Goal: Communication & Community: Answer question/provide support

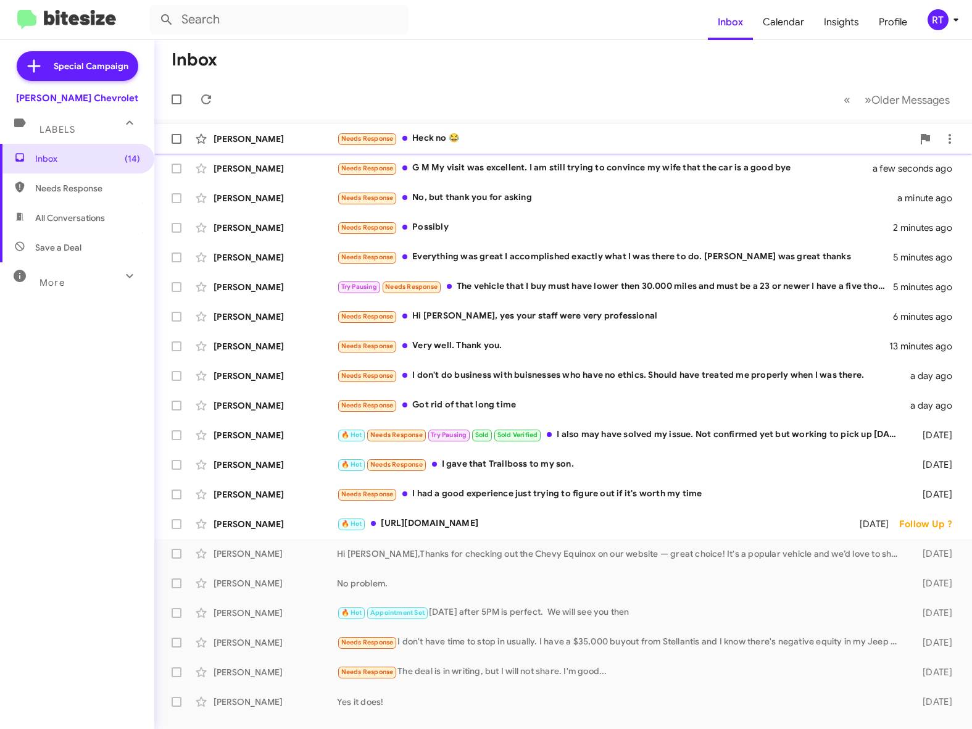
click at [449, 140] on div "Needs Response Heck no 😂" at bounding box center [625, 138] width 576 height 14
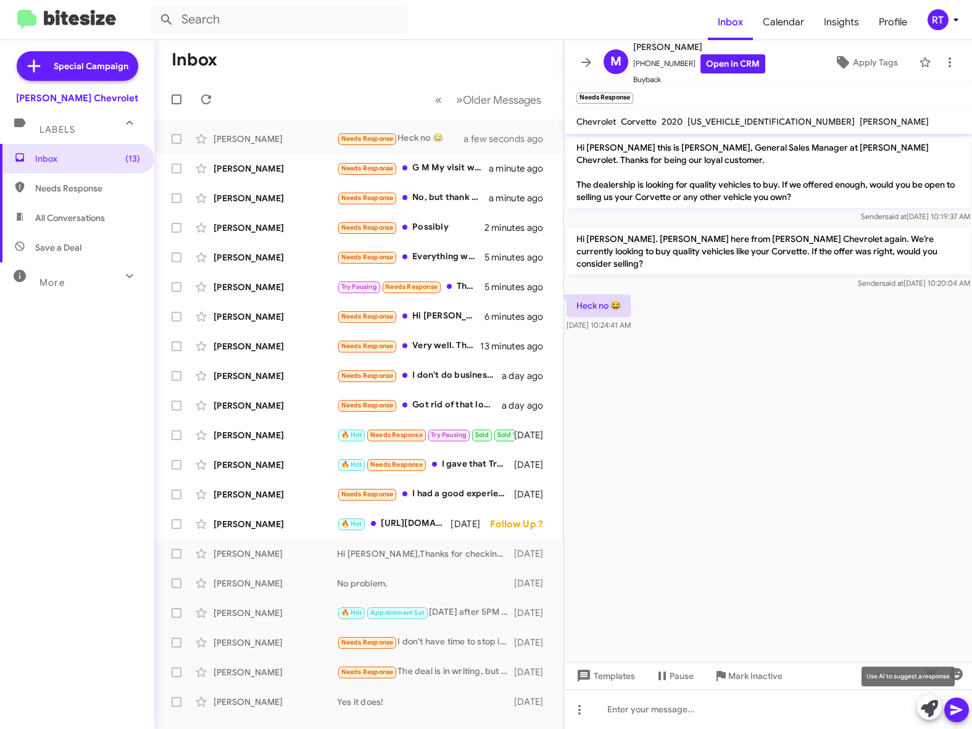
click at [923, 709] on icon at bounding box center [929, 708] width 17 height 17
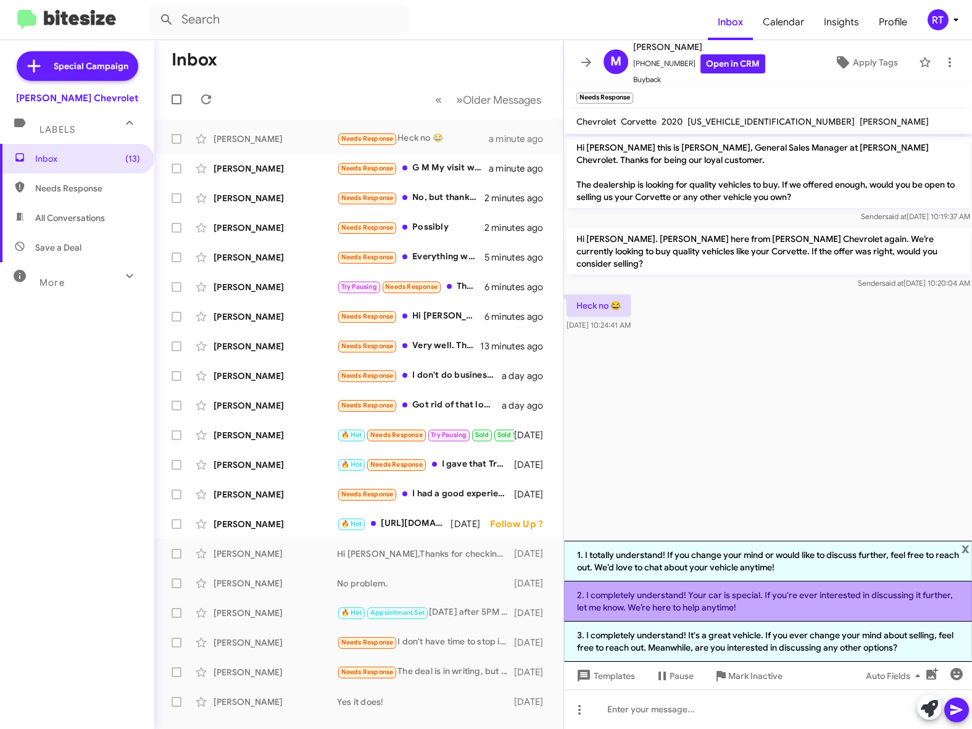
click at [750, 581] on li "2. I completely understand! Your car is special. If you're ever interested in d…" at bounding box center [768, 601] width 409 height 40
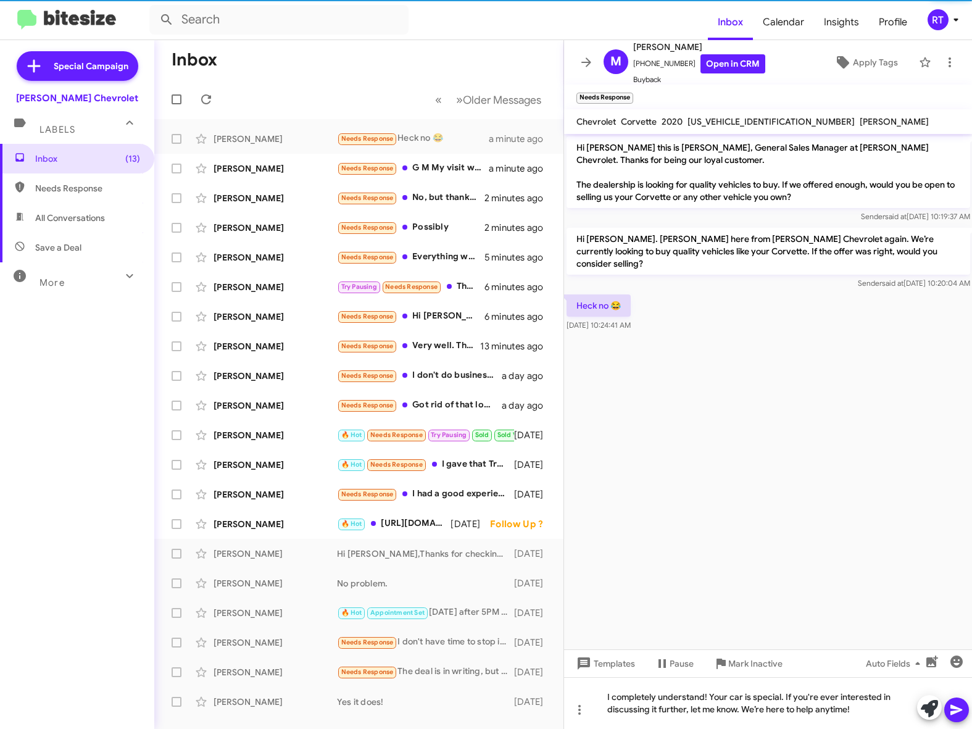
click at [960, 713] on icon at bounding box center [956, 709] width 15 height 15
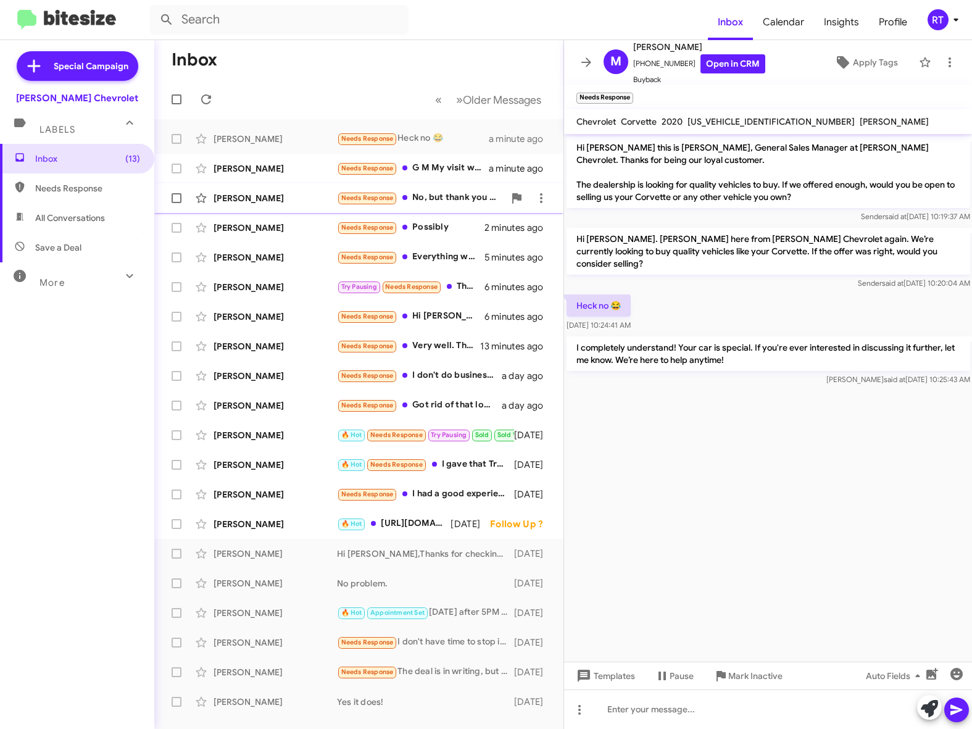
click at [267, 202] on div "[PERSON_NAME]" at bounding box center [275, 198] width 123 height 12
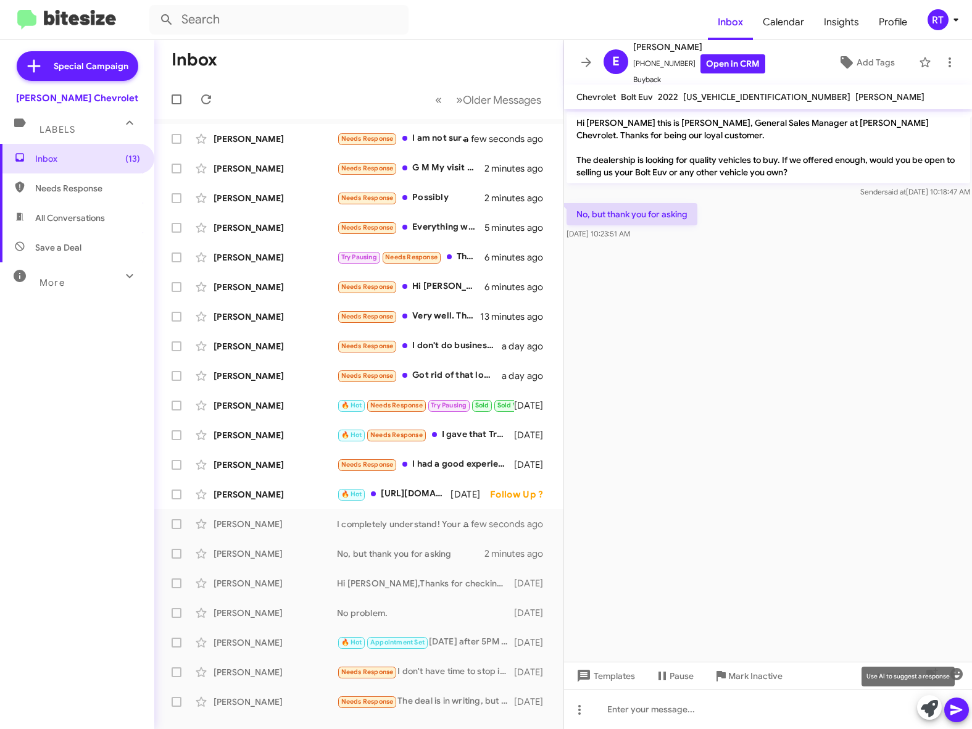
click at [927, 715] on icon at bounding box center [929, 708] width 17 height 17
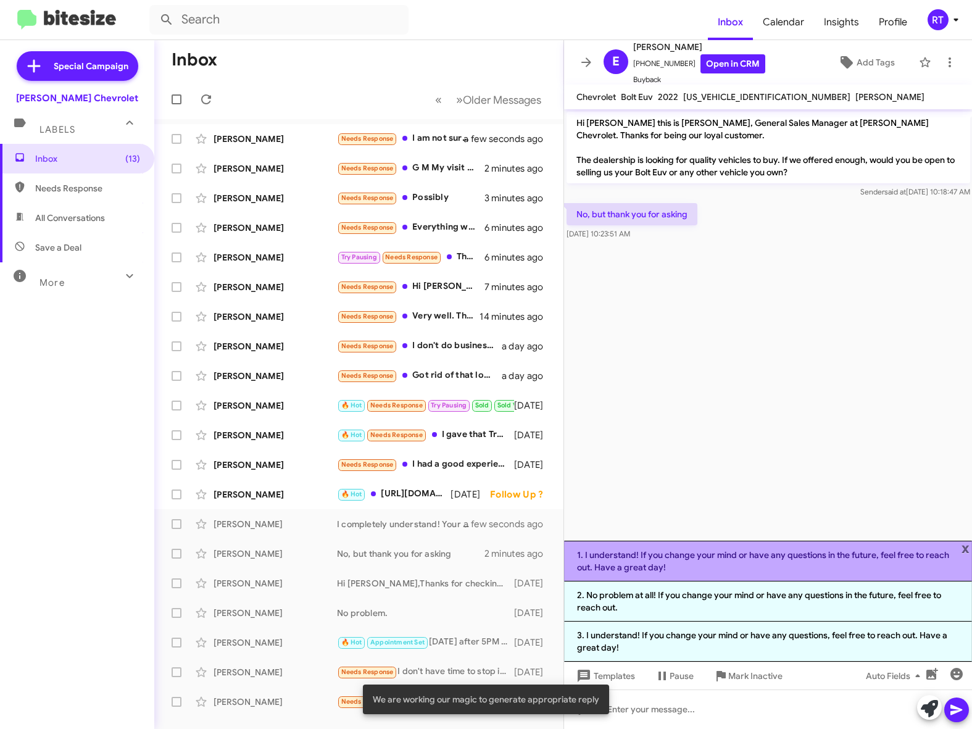
click at [757, 549] on li "1. I understand! If you change your mind or have any questions in the future, f…" at bounding box center [768, 561] width 409 height 41
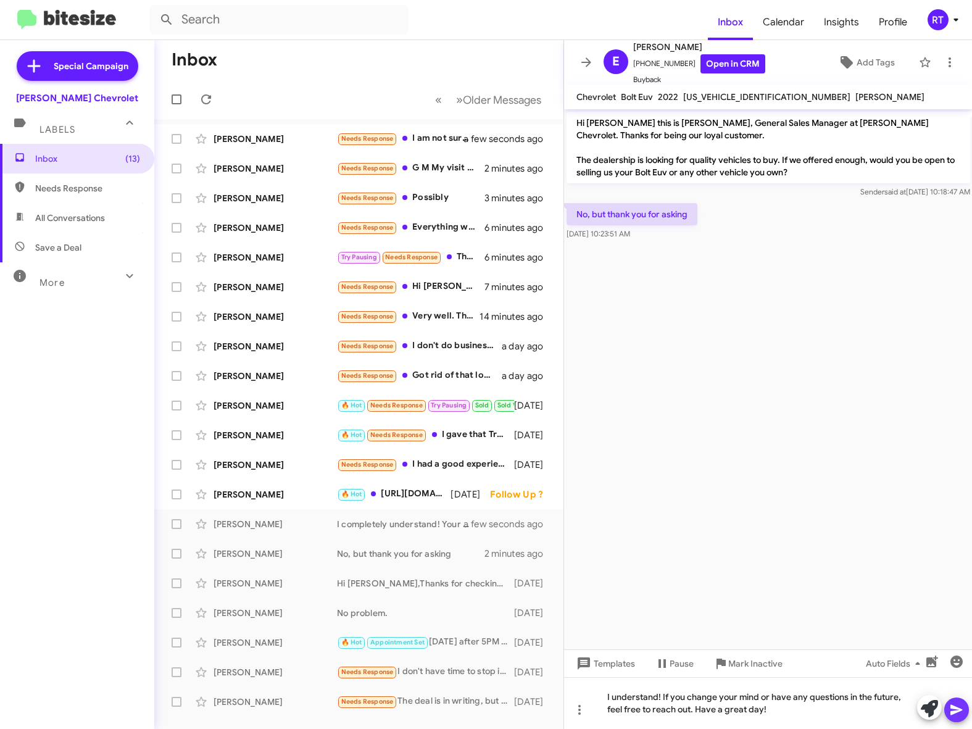
click at [956, 706] on icon at bounding box center [956, 709] width 15 height 15
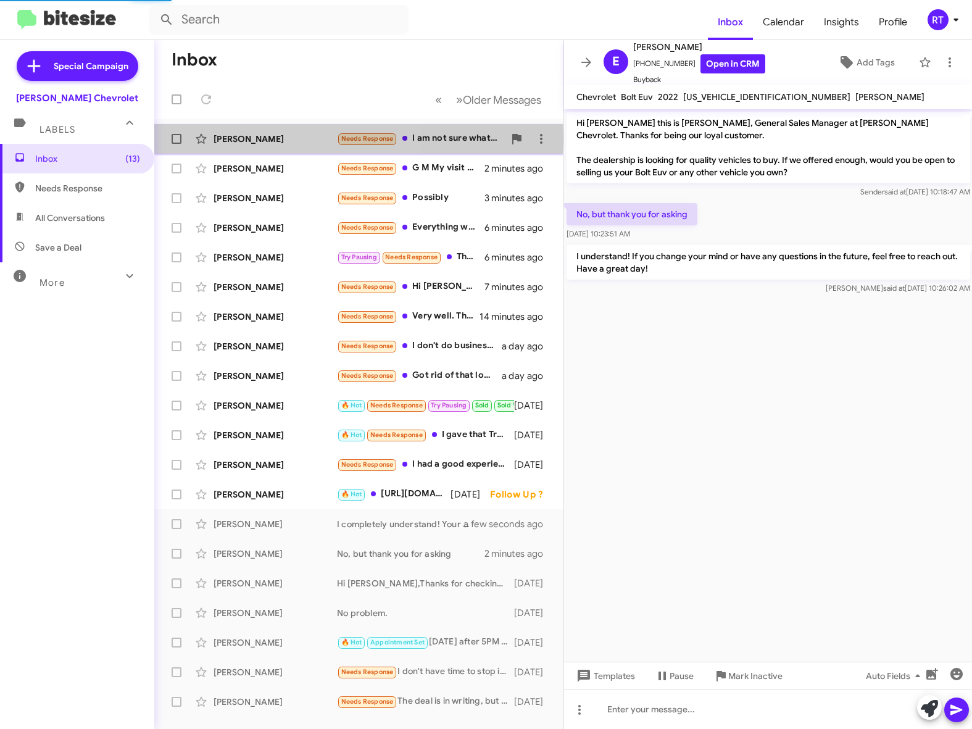
click at [257, 137] on div "[PERSON_NAME]" at bounding box center [275, 139] width 123 height 12
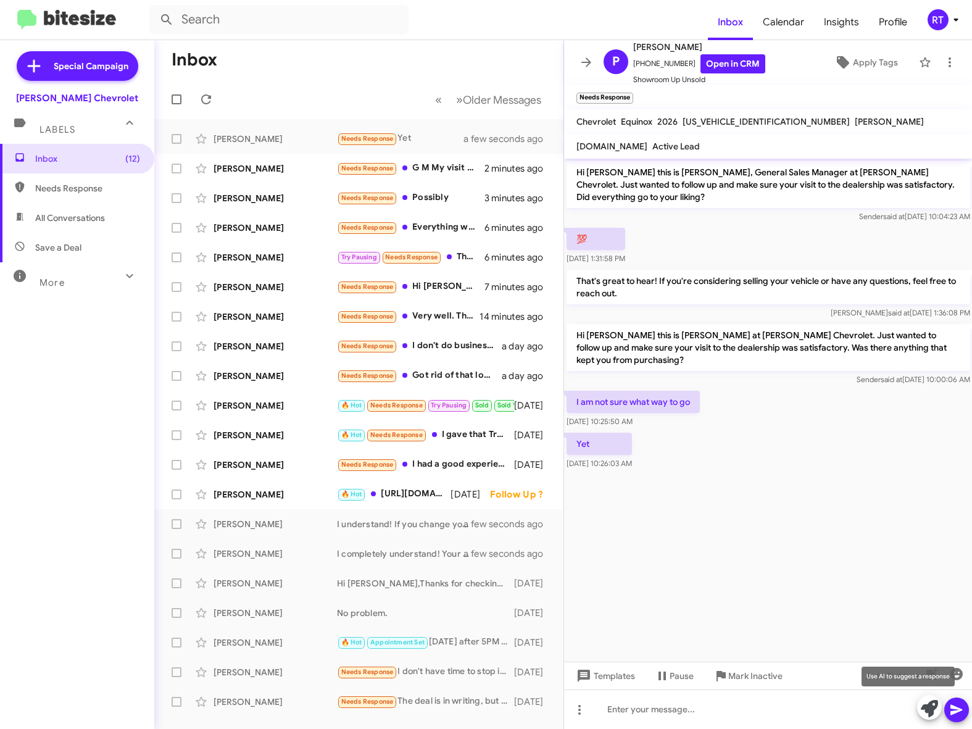
click at [925, 707] on icon at bounding box center [929, 708] width 17 height 17
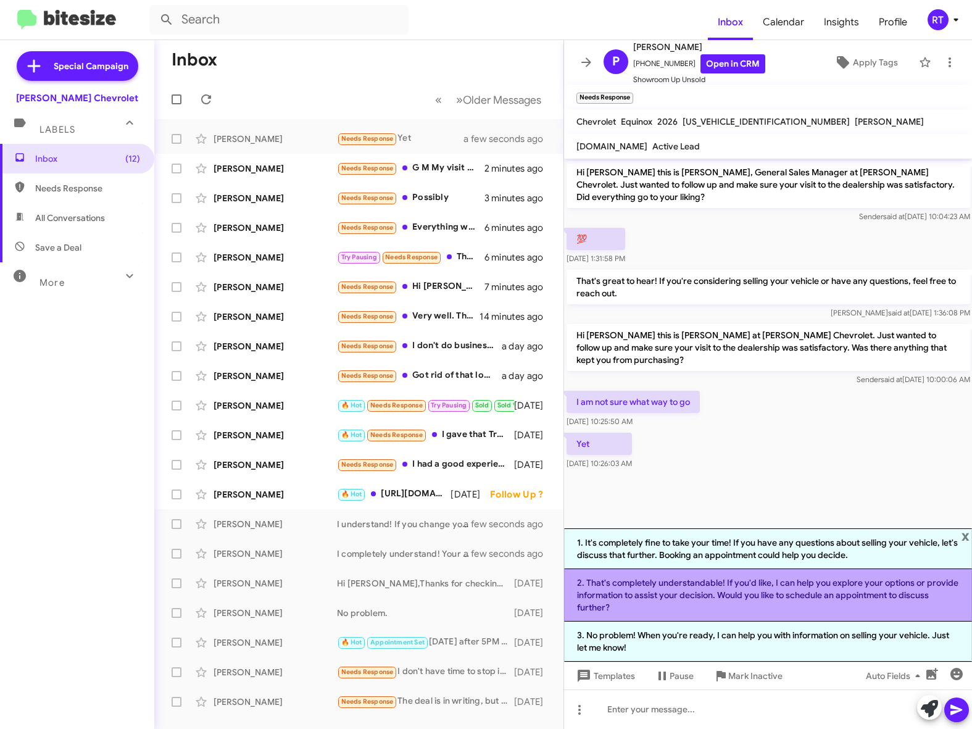
click at [770, 583] on li "2. That's completely understandable! If you'd like, I can help you explore your…" at bounding box center [768, 595] width 409 height 52
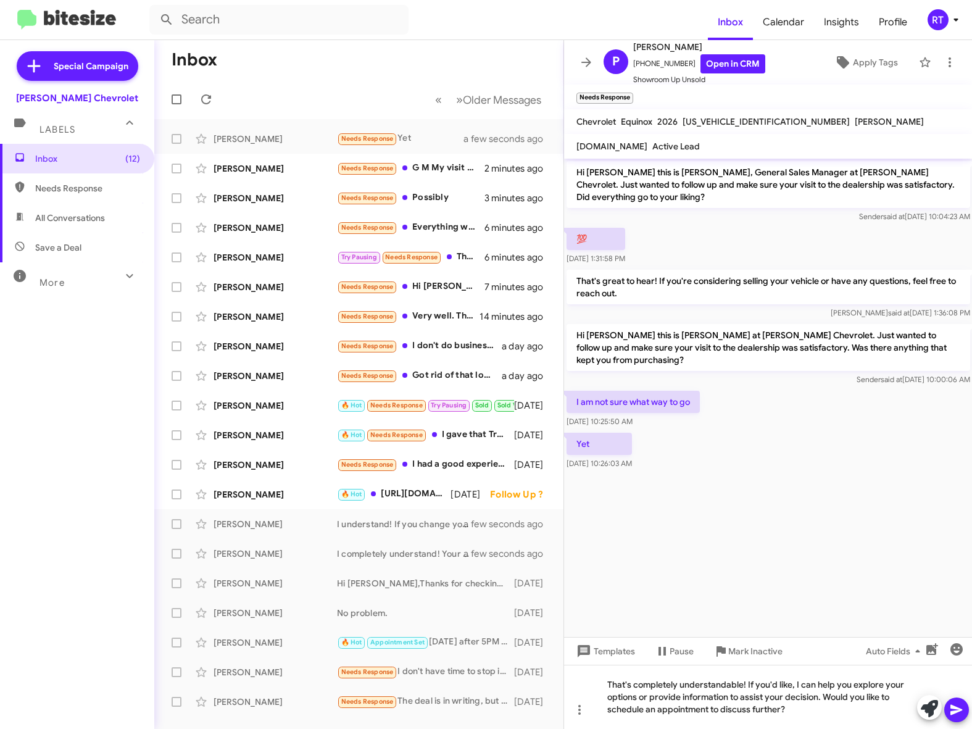
click at [955, 711] on icon at bounding box center [956, 710] width 12 height 10
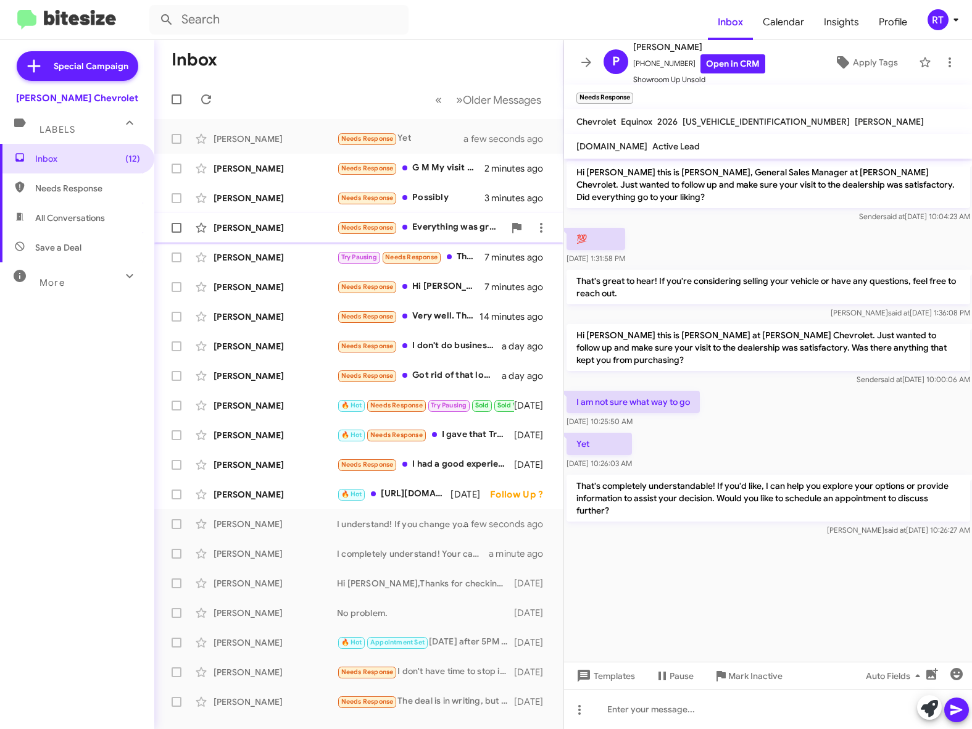
click at [264, 228] on div "[PERSON_NAME]" at bounding box center [275, 228] width 123 height 12
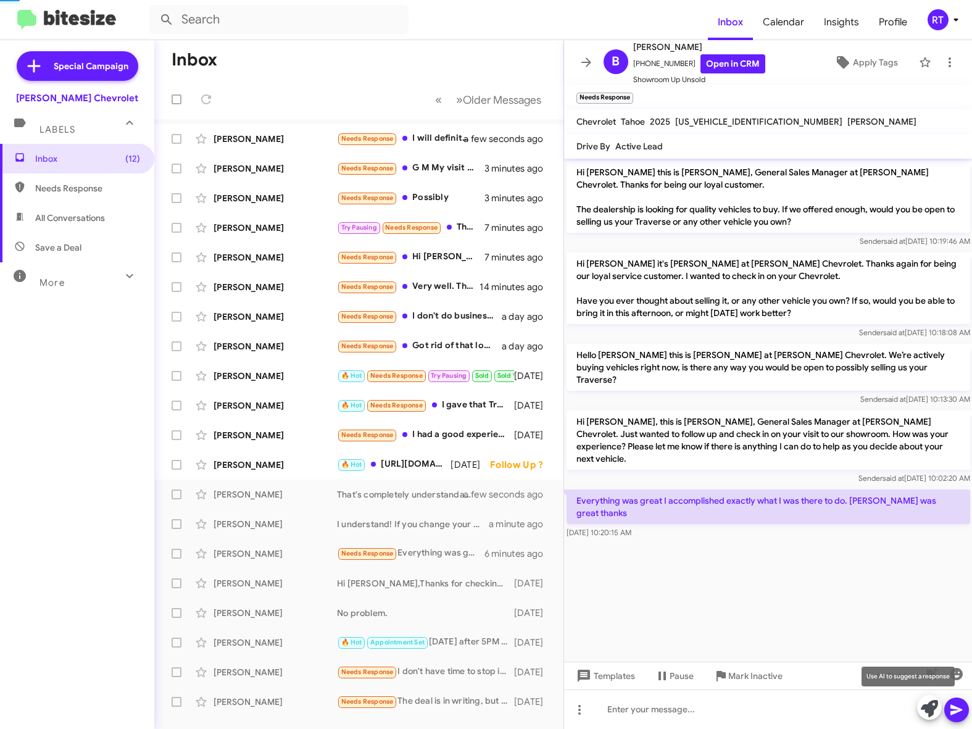
click at [926, 710] on icon at bounding box center [929, 708] width 17 height 17
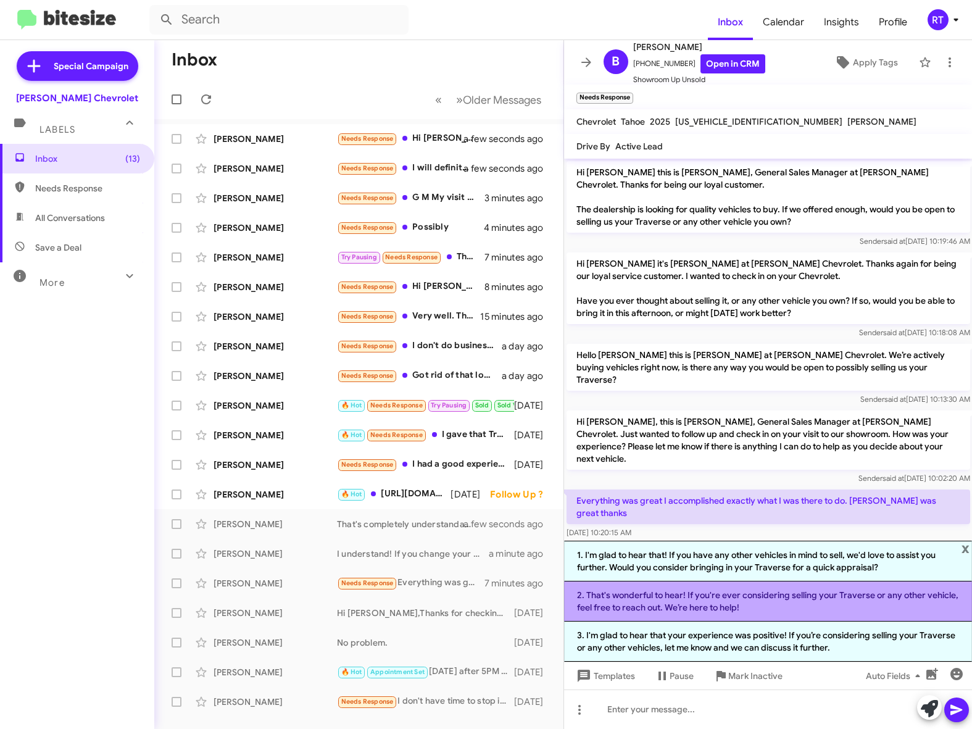
click at [820, 590] on li "2. That's wonderful to hear! If you're ever considering selling your Traverse o…" at bounding box center [768, 601] width 409 height 40
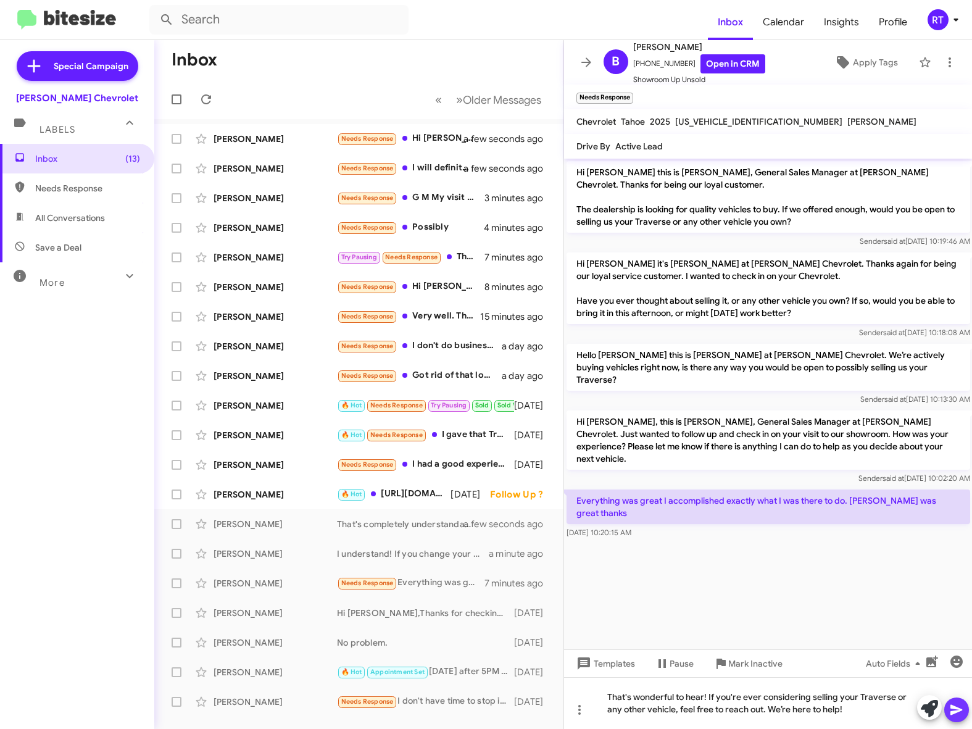
click at [953, 713] on icon at bounding box center [956, 710] width 12 height 10
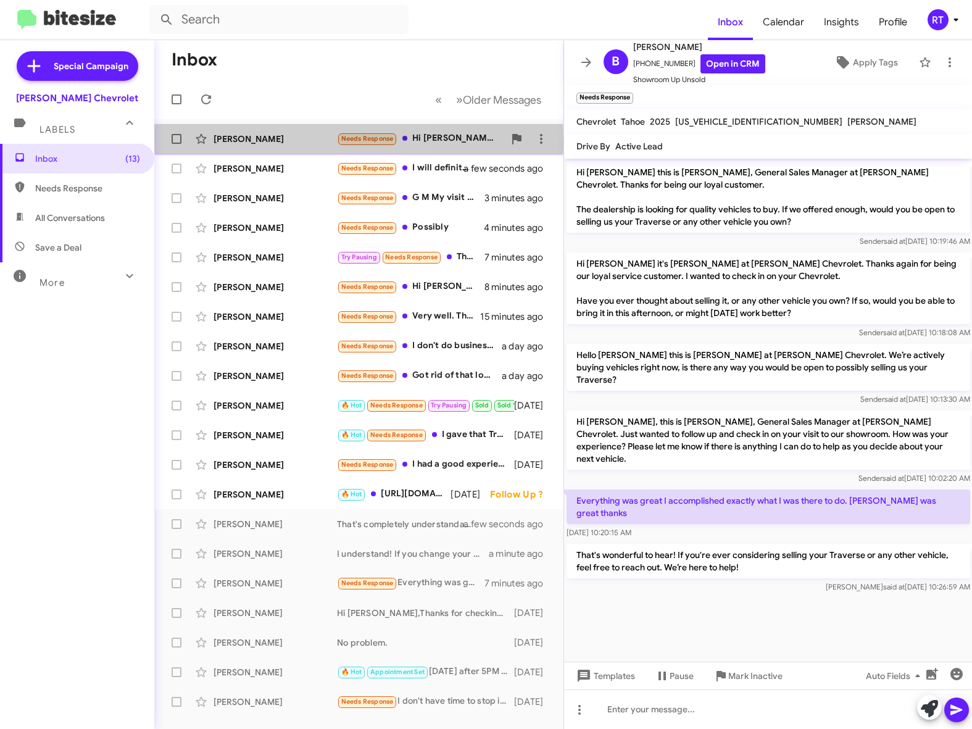
click at [262, 141] on div "[PERSON_NAME]" at bounding box center [275, 139] width 123 height 12
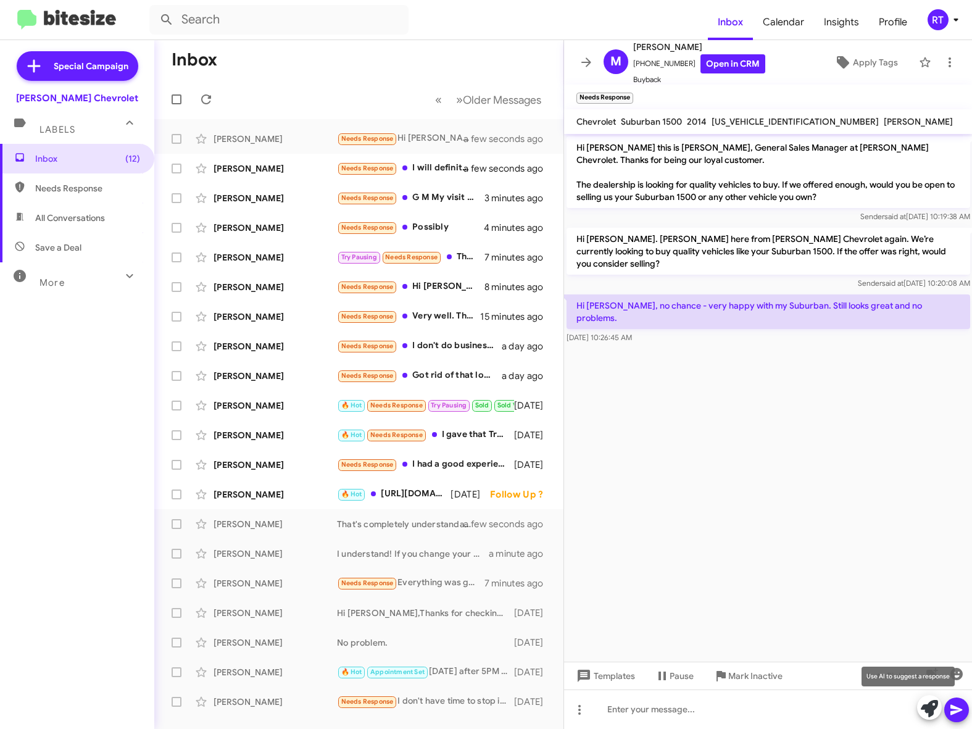
click at [926, 712] on icon at bounding box center [929, 708] width 17 height 17
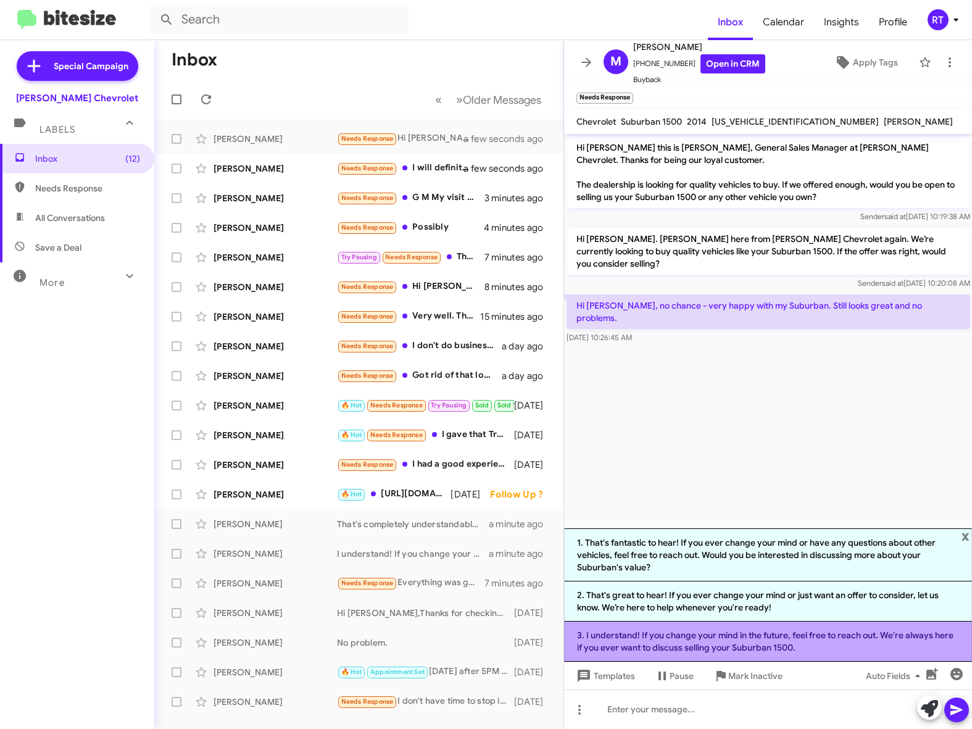
click at [786, 642] on li "3. I understand! If you change your mind in the future, feel free to reach out.…" at bounding box center [768, 641] width 409 height 40
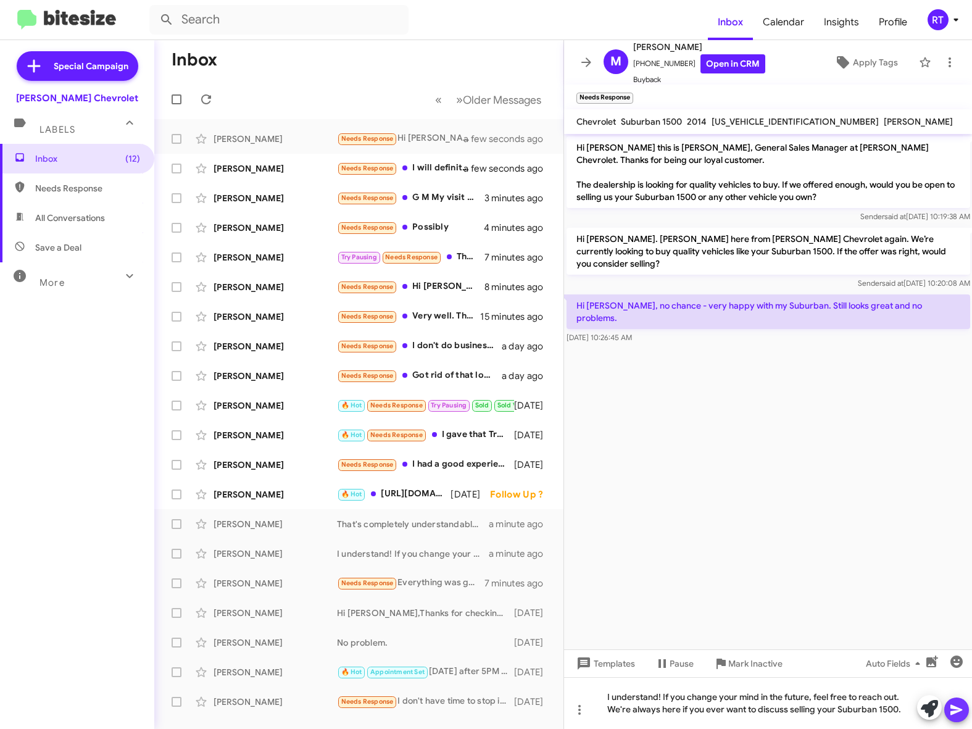
click at [955, 713] on icon at bounding box center [956, 709] width 15 height 15
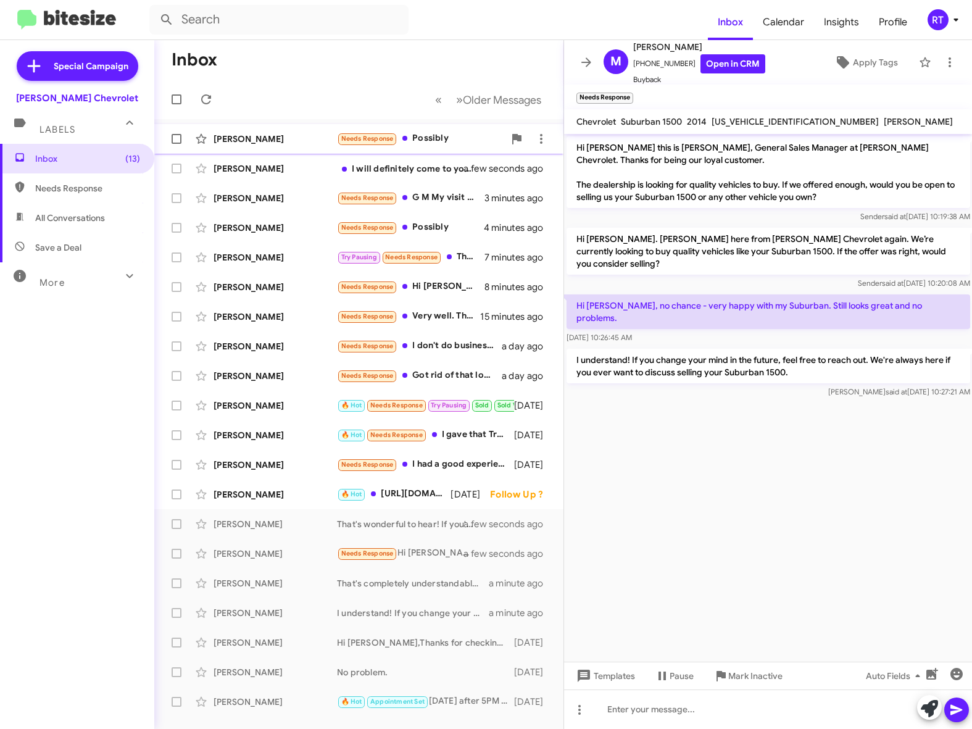
click at [265, 139] on div "[PERSON_NAME]" at bounding box center [275, 139] width 123 height 12
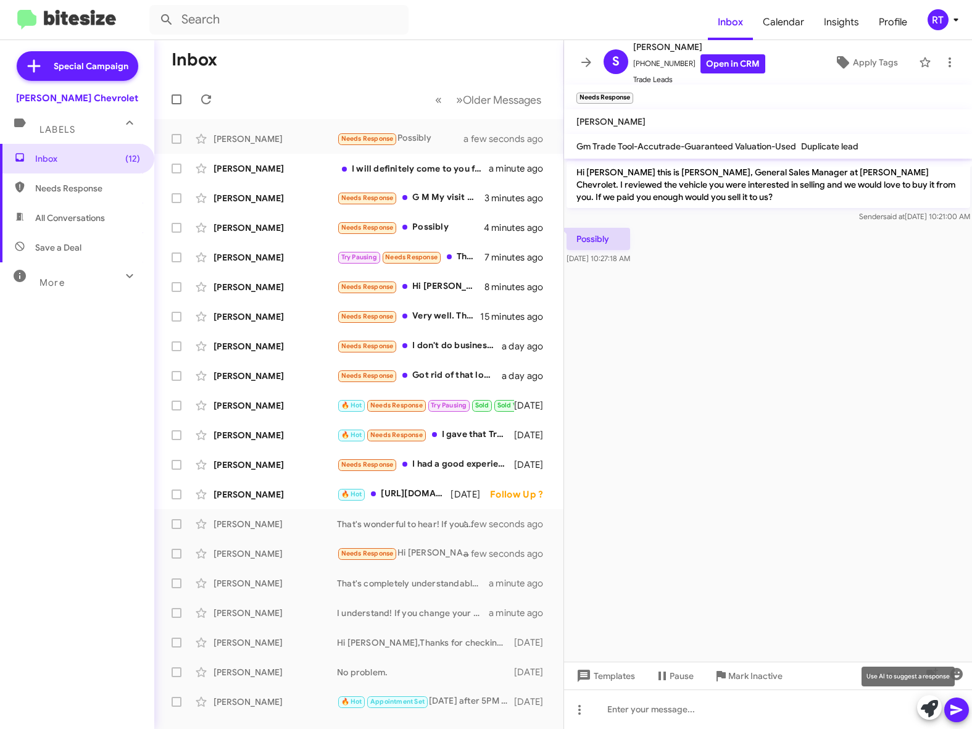
click at [923, 714] on icon at bounding box center [929, 708] width 17 height 17
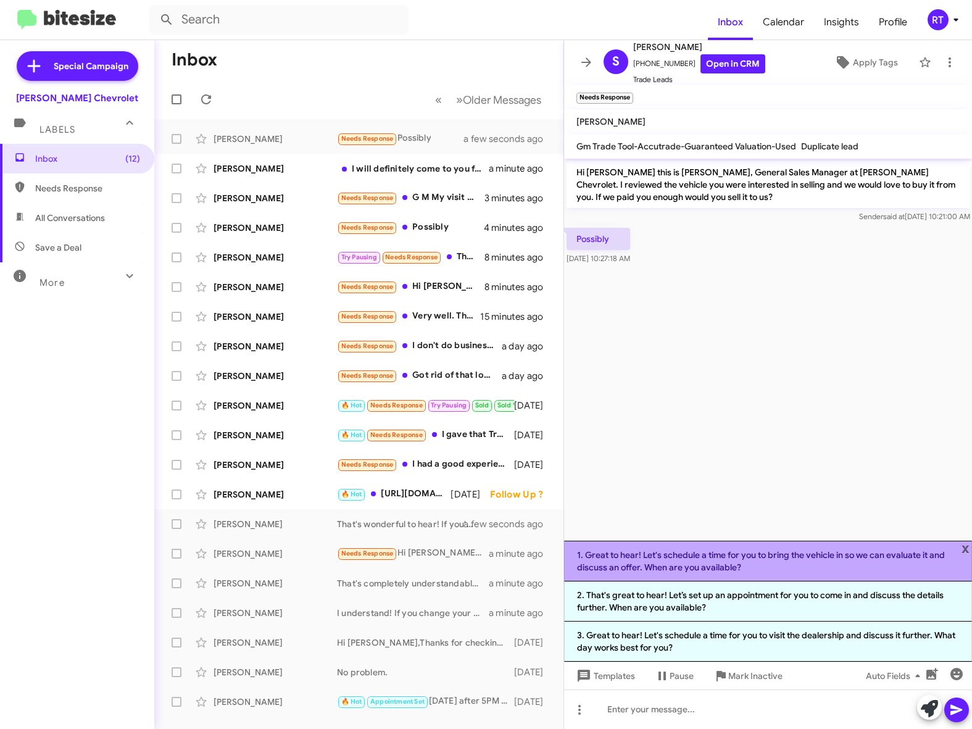
click at [722, 557] on li "1. Great to hear! Let's schedule a time for you to bring the vehicle in so we c…" at bounding box center [768, 561] width 409 height 41
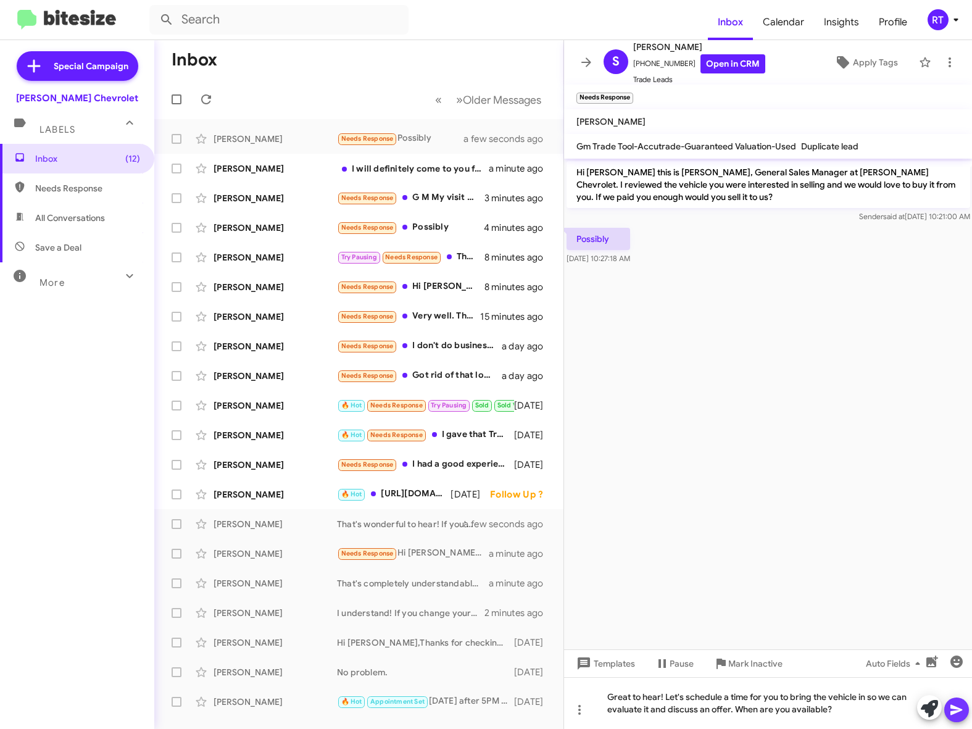
click at [960, 707] on icon at bounding box center [956, 709] width 15 height 15
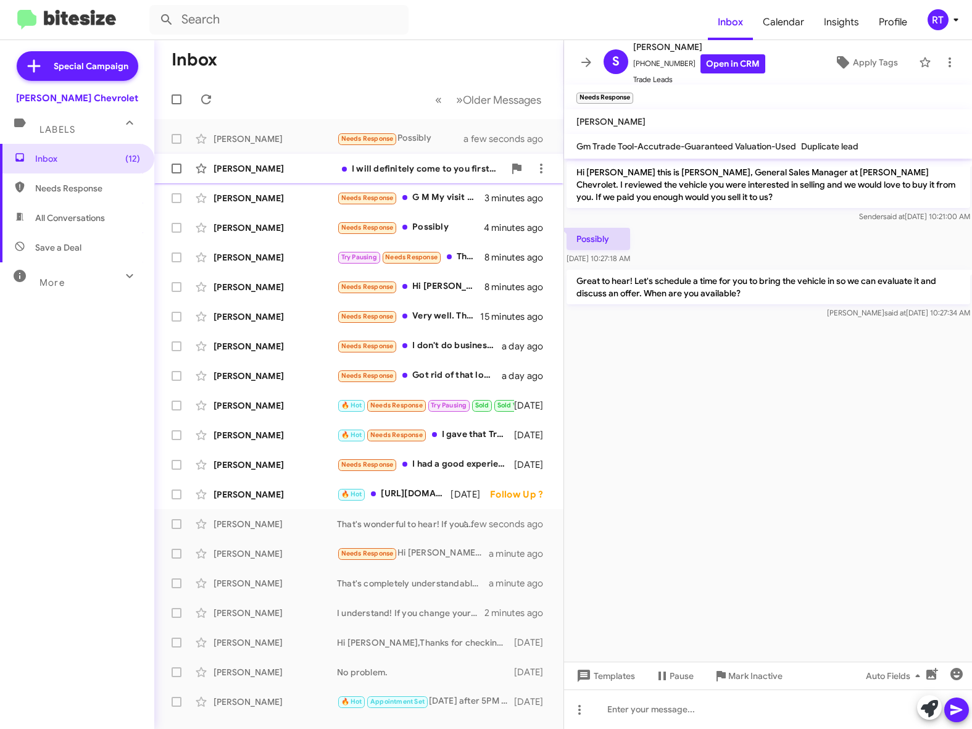
click at [265, 170] on div "[PERSON_NAME]" at bounding box center [275, 168] width 123 height 12
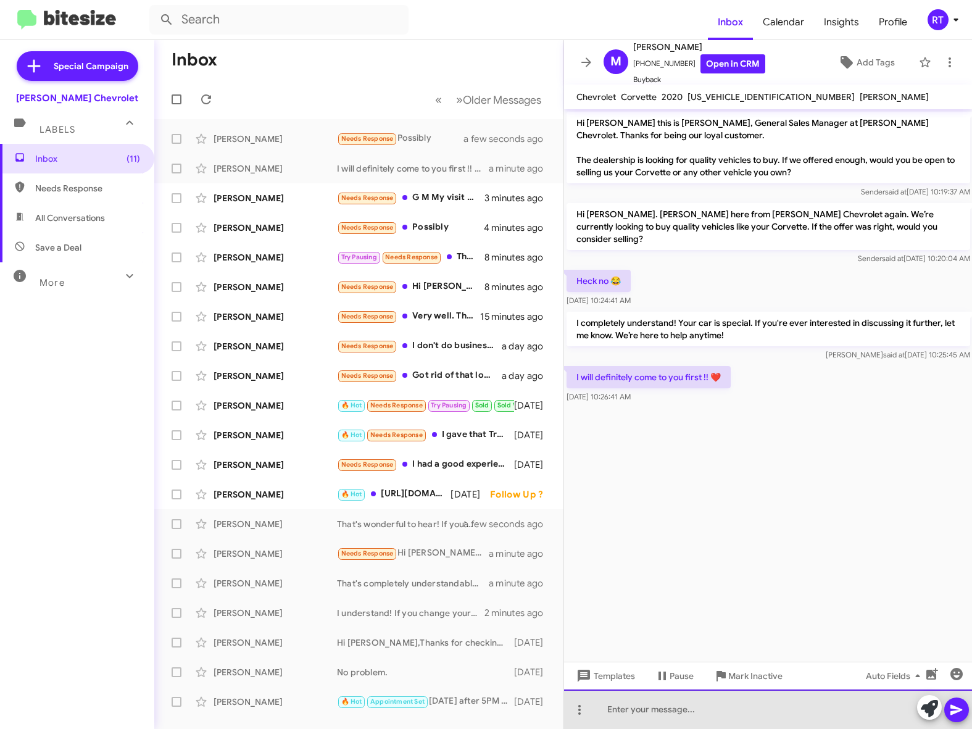
click at [713, 707] on div at bounding box center [768, 708] width 409 height 39
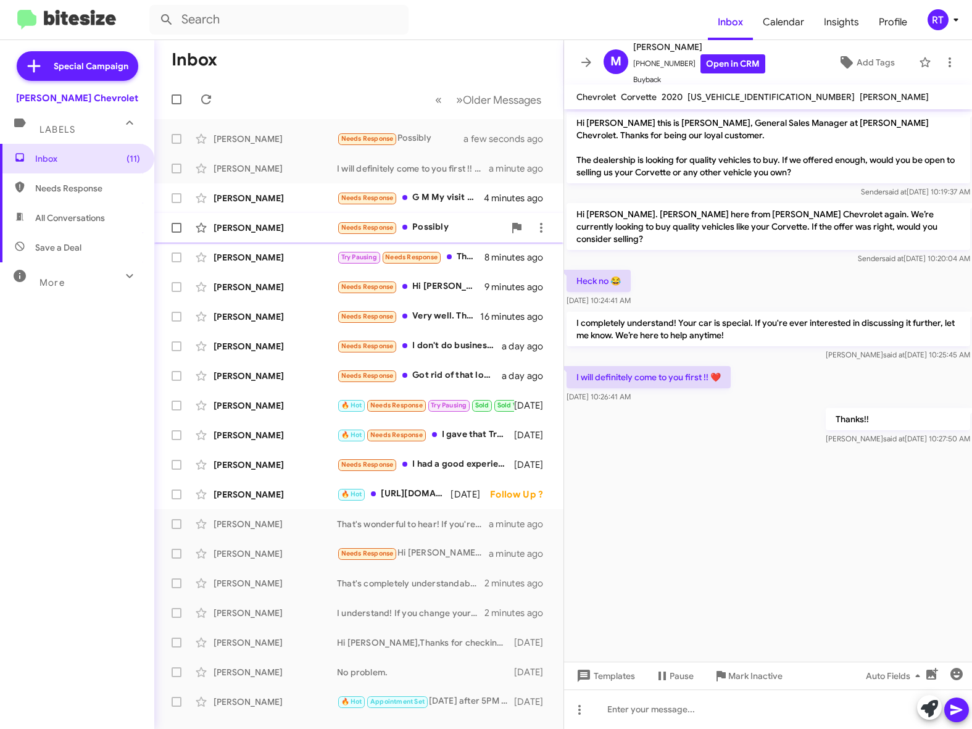
click at [247, 232] on div "[PERSON_NAME]" at bounding box center [275, 228] width 123 height 12
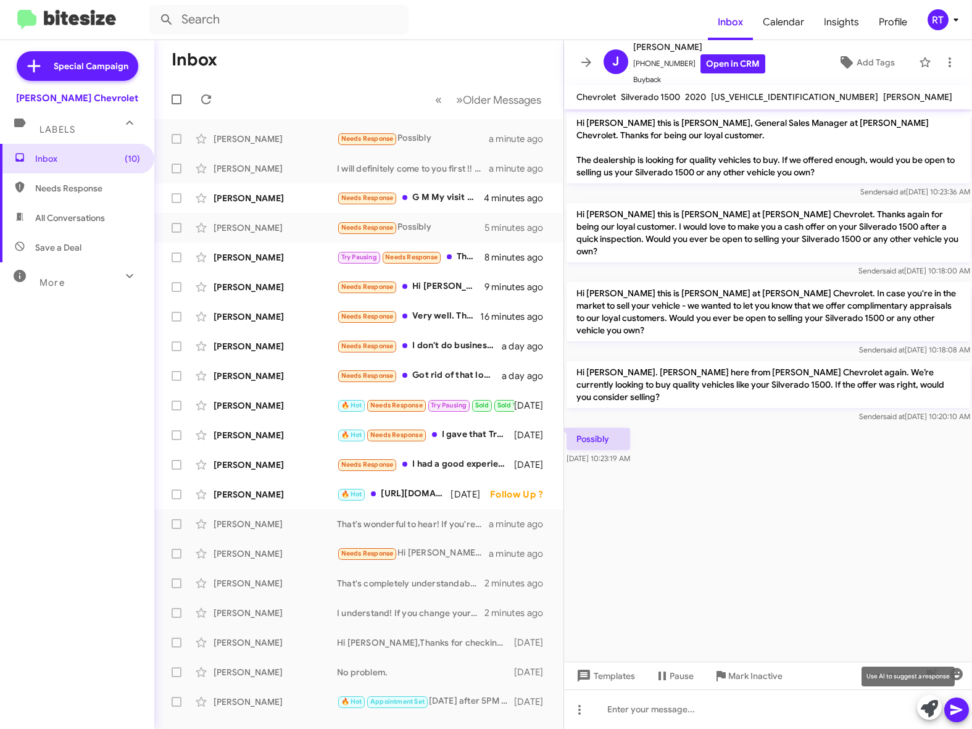
click at [934, 708] on icon at bounding box center [929, 708] width 17 height 17
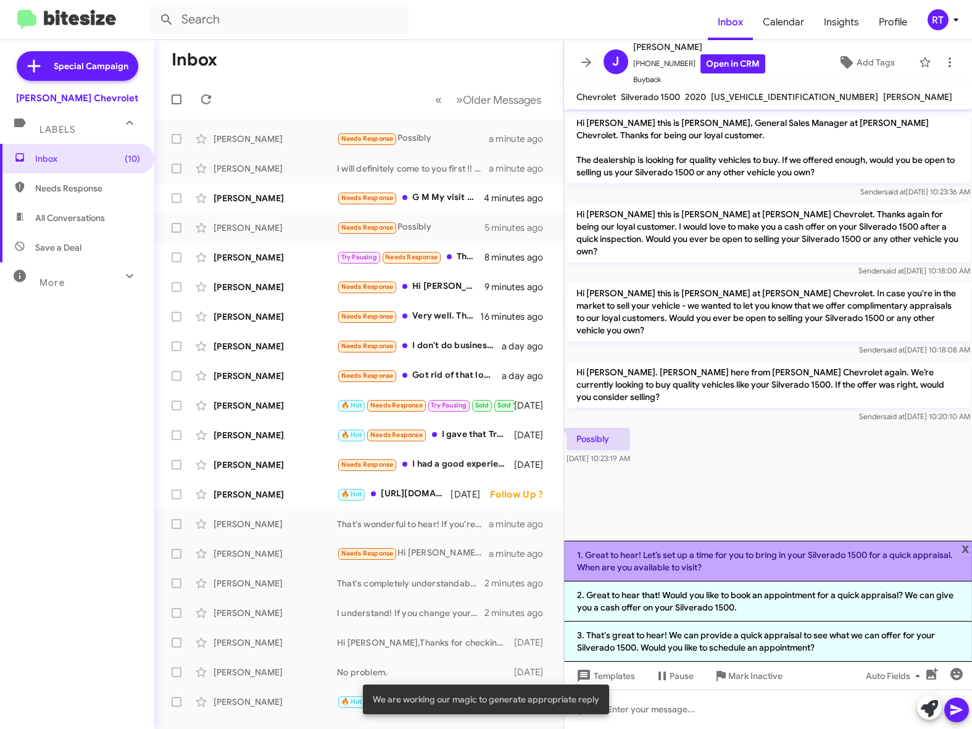
click at [737, 562] on li "1. Great to hear! Let’s set up a time for you to bring in your Silverado 1500 f…" at bounding box center [768, 561] width 409 height 41
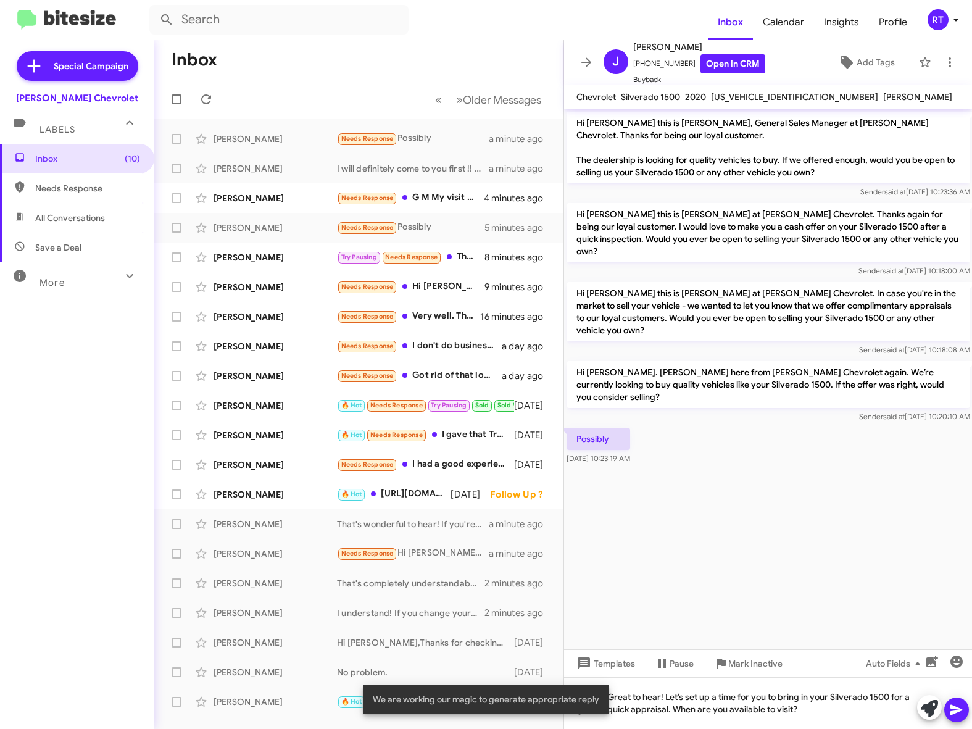
click at [956, 715] on icon at bounding box center [956, 709] width 15 height 15
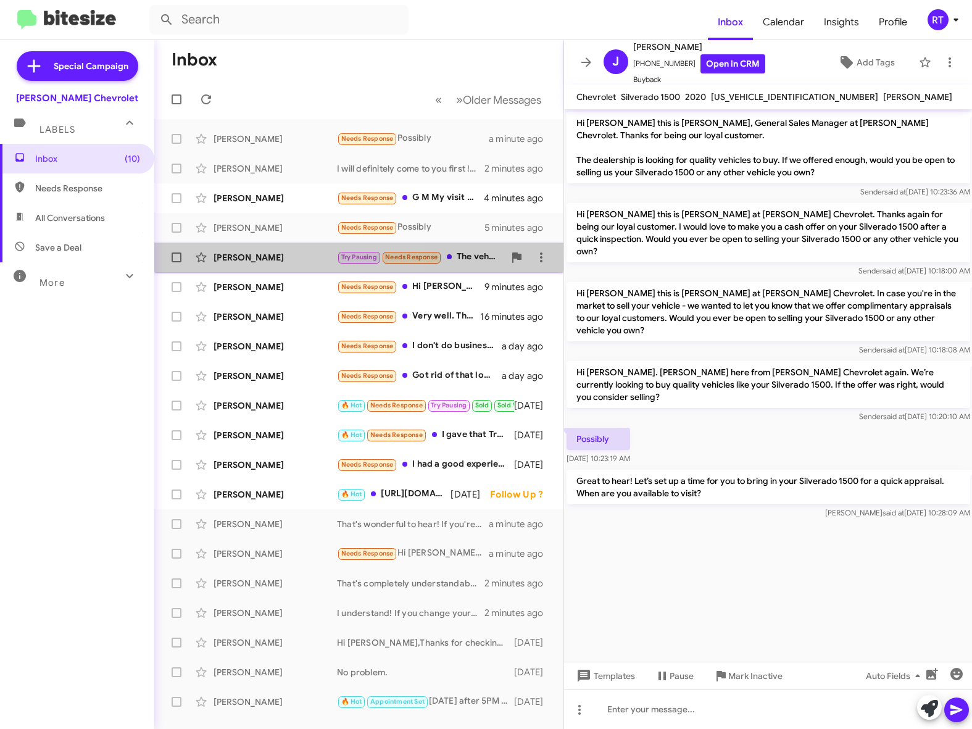
click at [259, 251] on div "Joseph Simmons Try Pausing Needs Response The vehicle that I buy must have lowe…" at bounding box center [358, 257] width 389 height 25
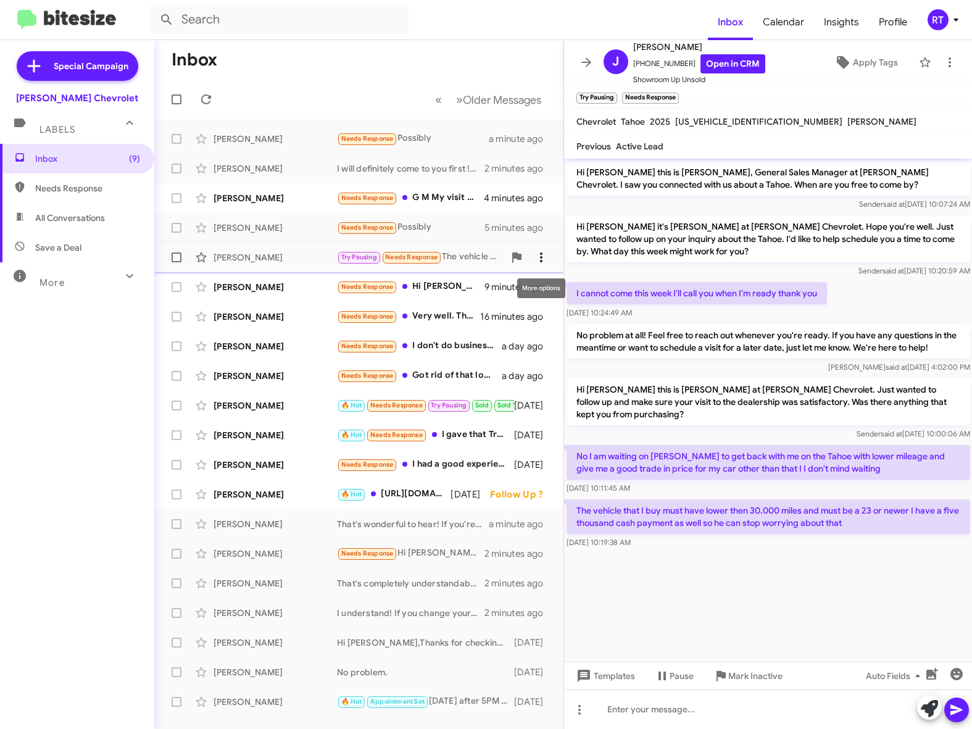
click at [539, 256] on icon at bounding box center [541, 257] width 15 height 15
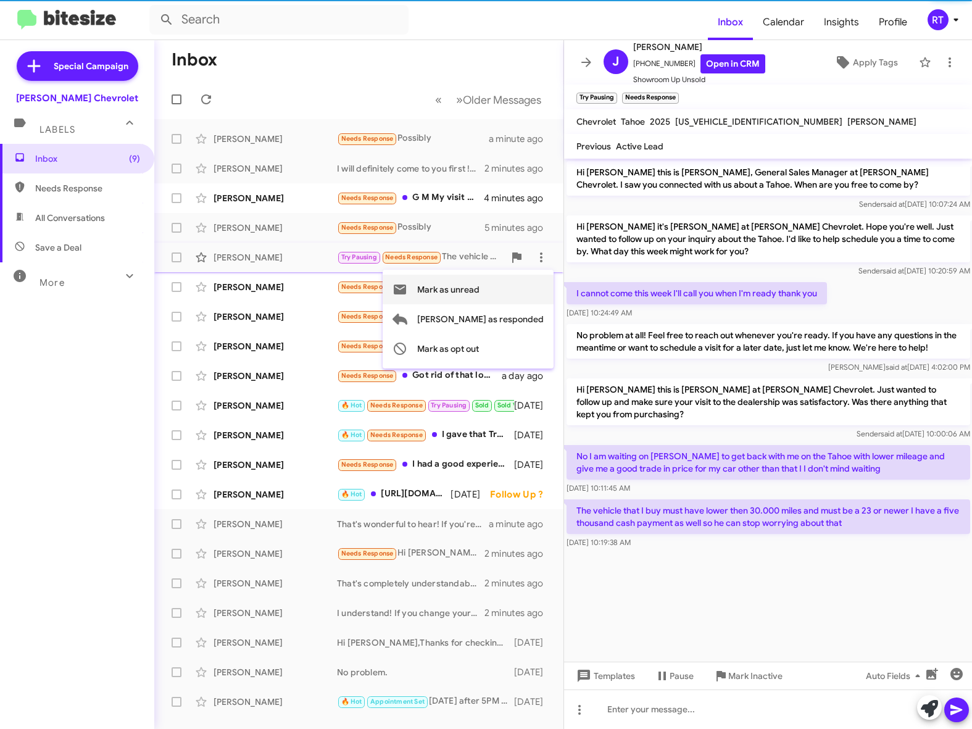
click at [479, 293] on span "Mark as unread" at bounding box center [448, 290] width 62 height 30
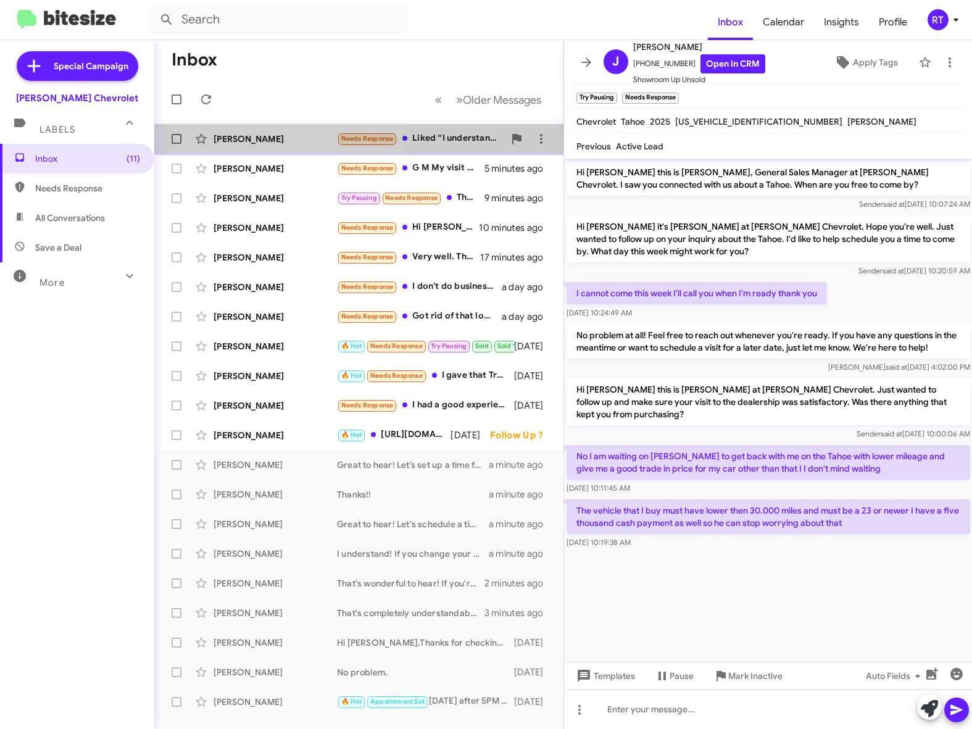
click at [250, 133] on div "[PERSON_NAME]" at bounding box center [275, 139] width 123 height 12
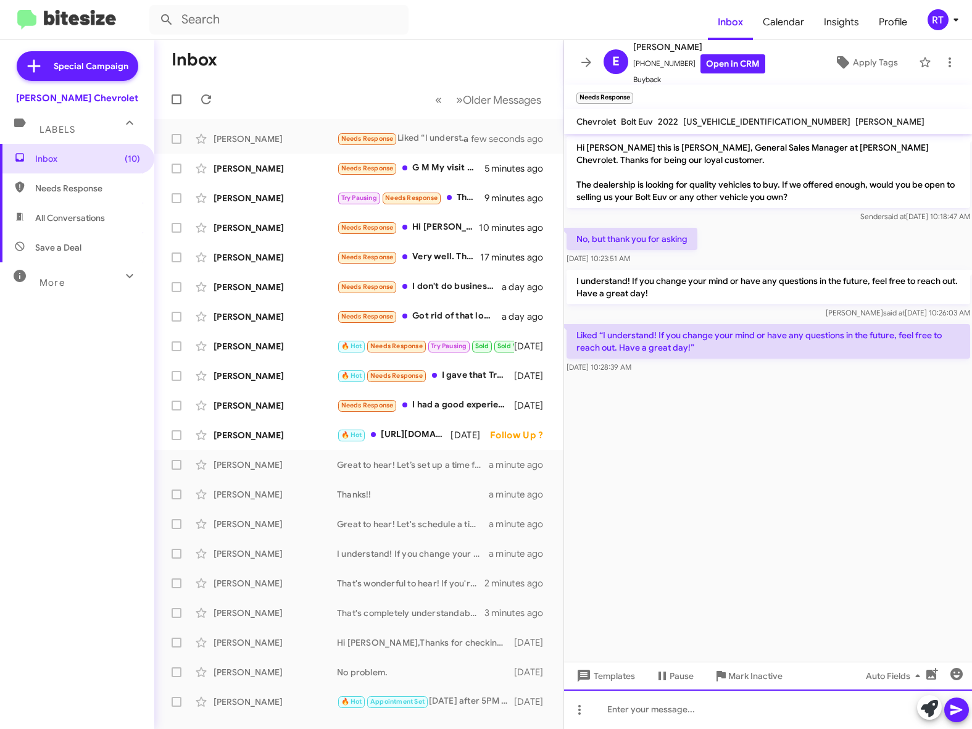
click at [620, 716] on div at bounding box center [768, 708] width 409 height 39
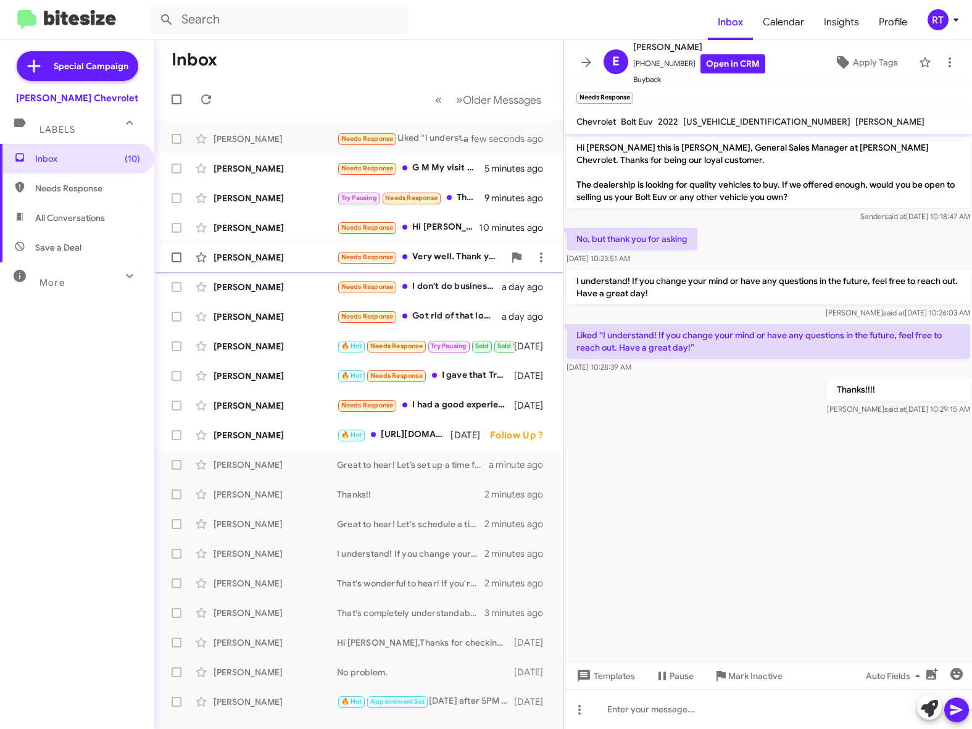
click at [243, 259] on div "[PERSON_NAME]" at bounding box center [275, 257] width 123 height 12
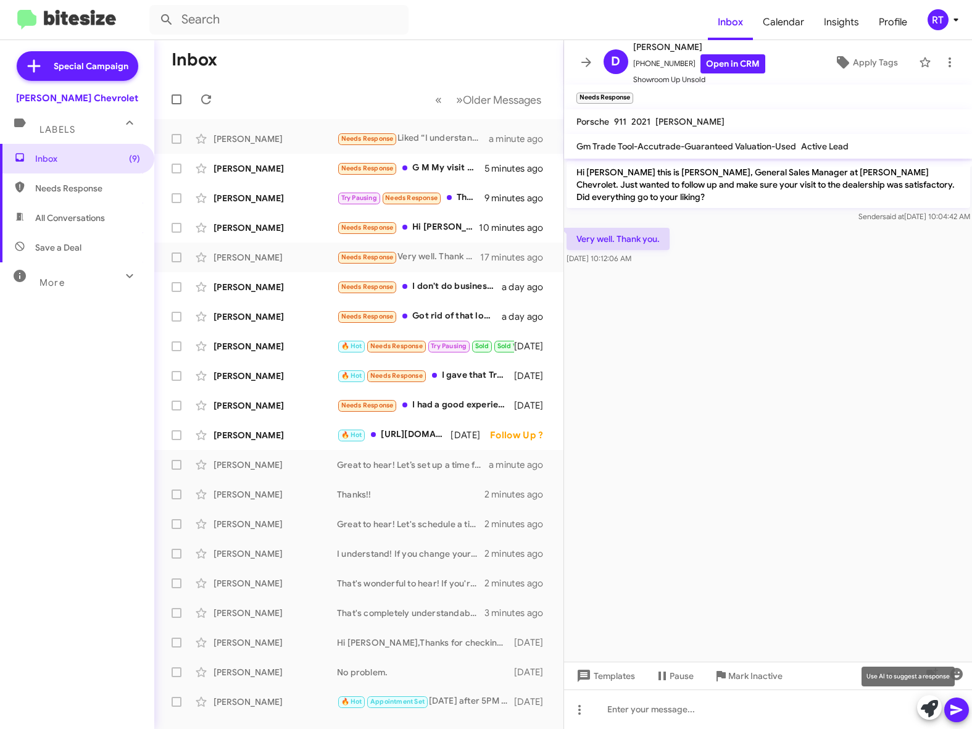
click at [927, 713] on icon at bounding box center [929, 708] width 17 height 17
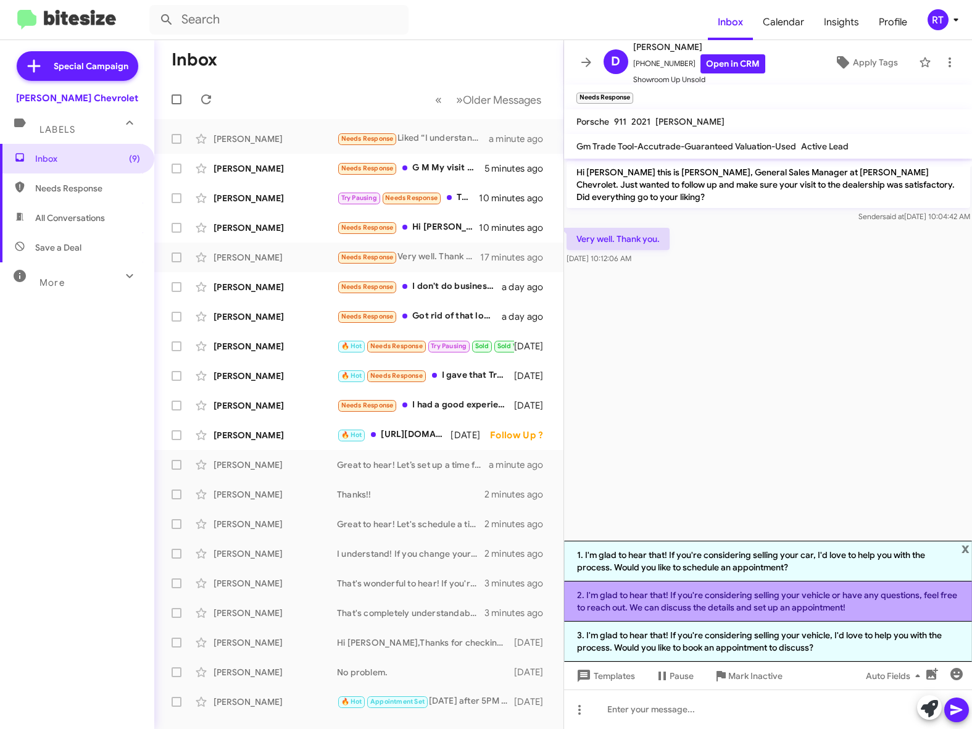
click at [749, 601] on li "2. I'm glad to hear that! If you're considering selling your vehicle or have an…" at bounding box center [768, 601] width 409 height 40
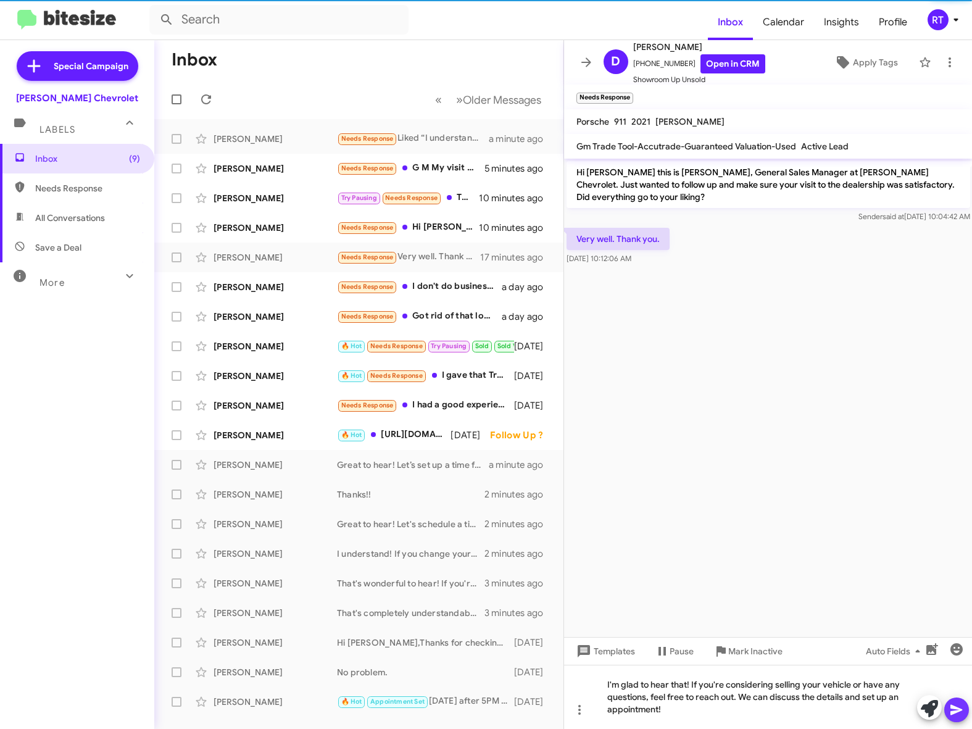
click at [954, 717] on span at bounding box center [956, 709] width 15 height 25
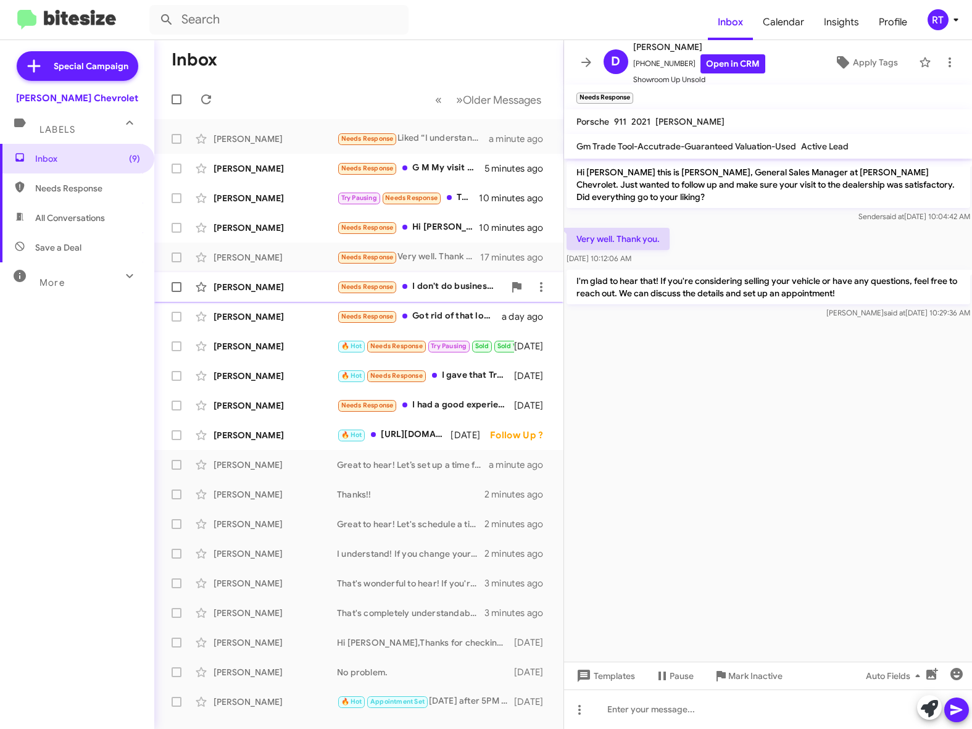
click at [273, 285] on div "[PERSON_NAME]" at bounding box center [275, 287] width 123 height 12
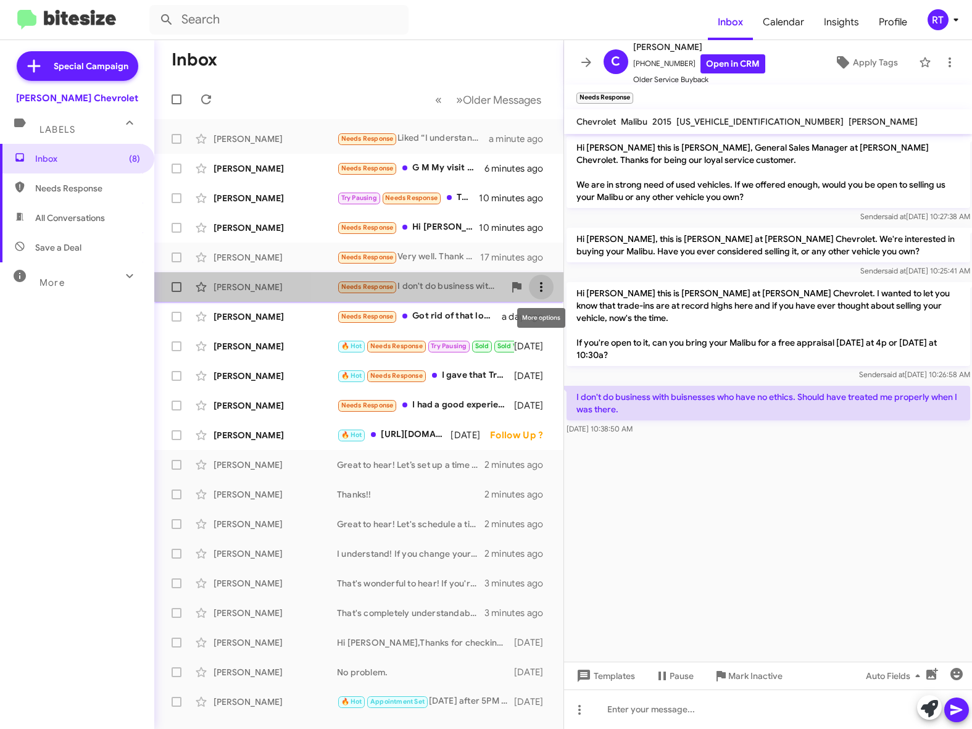
click at [541, 292] on icon at bounding box center [541, 287] width 15 height 15
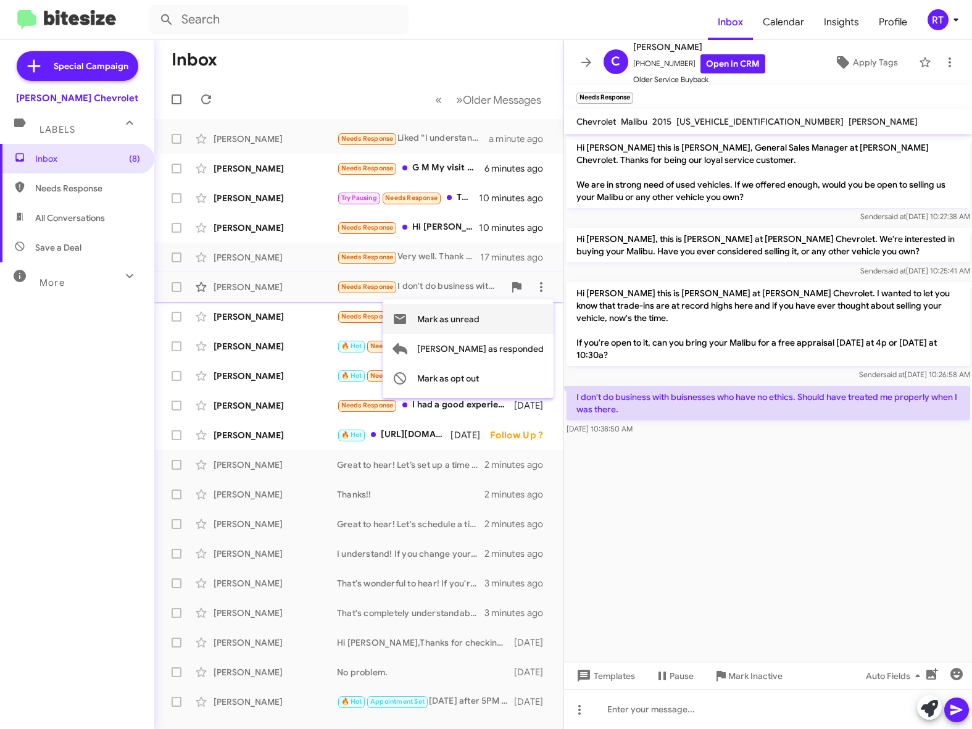
click at [479, 320] on span "Mark as unread" at bounding box center [448, 319] width 62 height 30
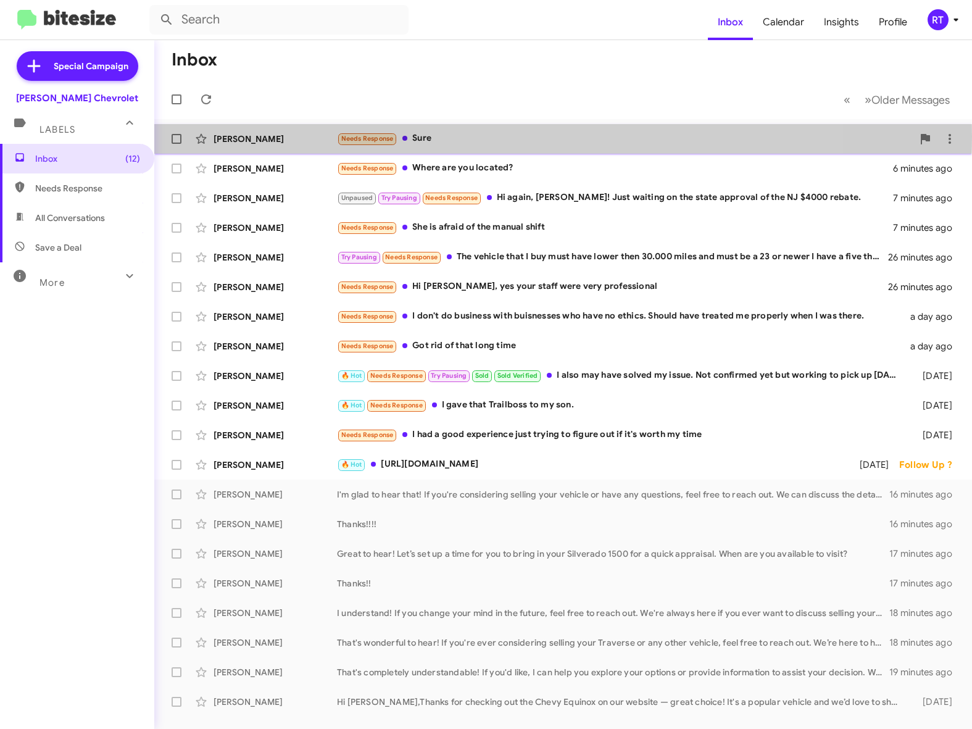
click at [437, 136] on div "Needs Response Sure" at bounding box center [625, 138] width 576 height 14
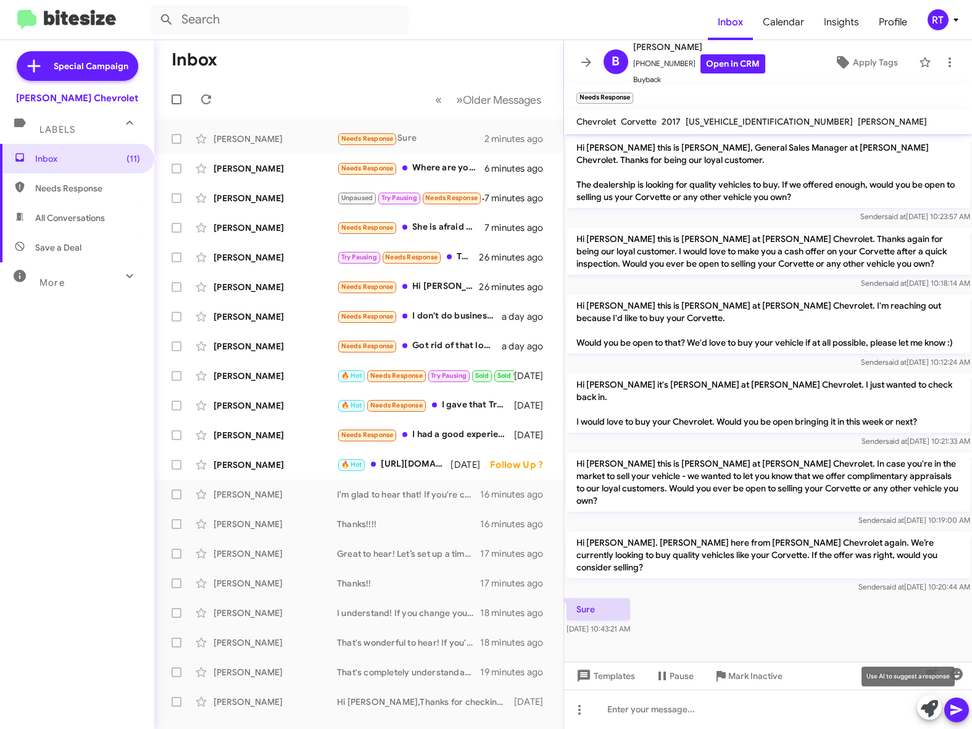
click at [923, 711] on icon at bounding box center [929, 708] width 17 height 17
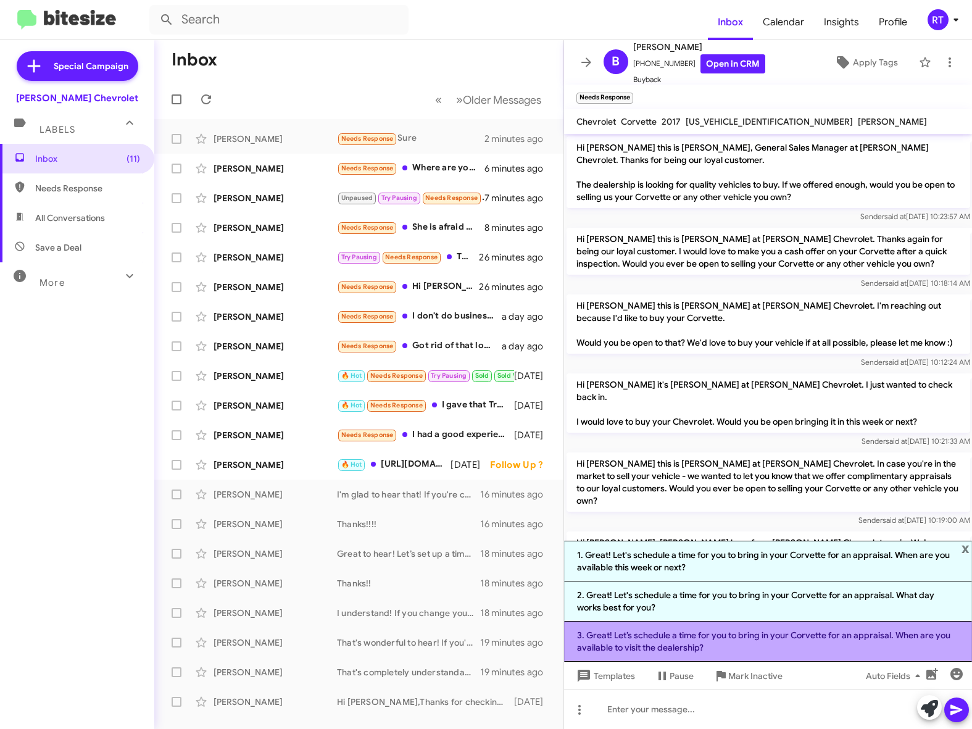
click at [773, 636] on li "3. Great! Let’s schedule a time for you to bring in your Corvette for an apprai…" at bounding box center [768, 641] width 409 height 40
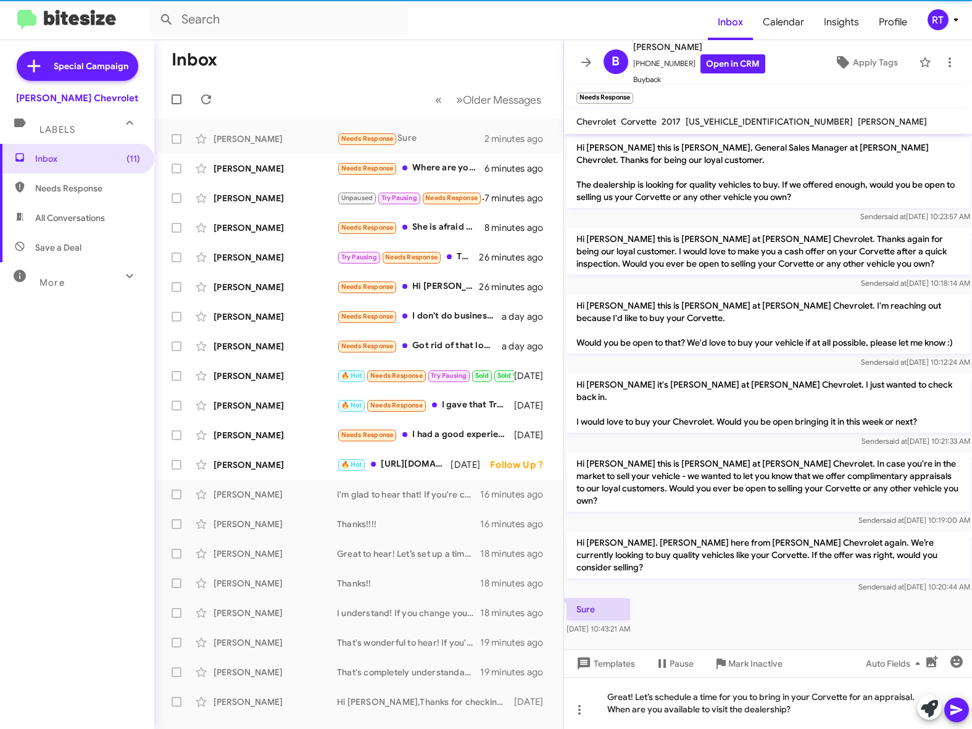
click at [956, 710] on icon at bounding box center [956, 710] width 12 height 10
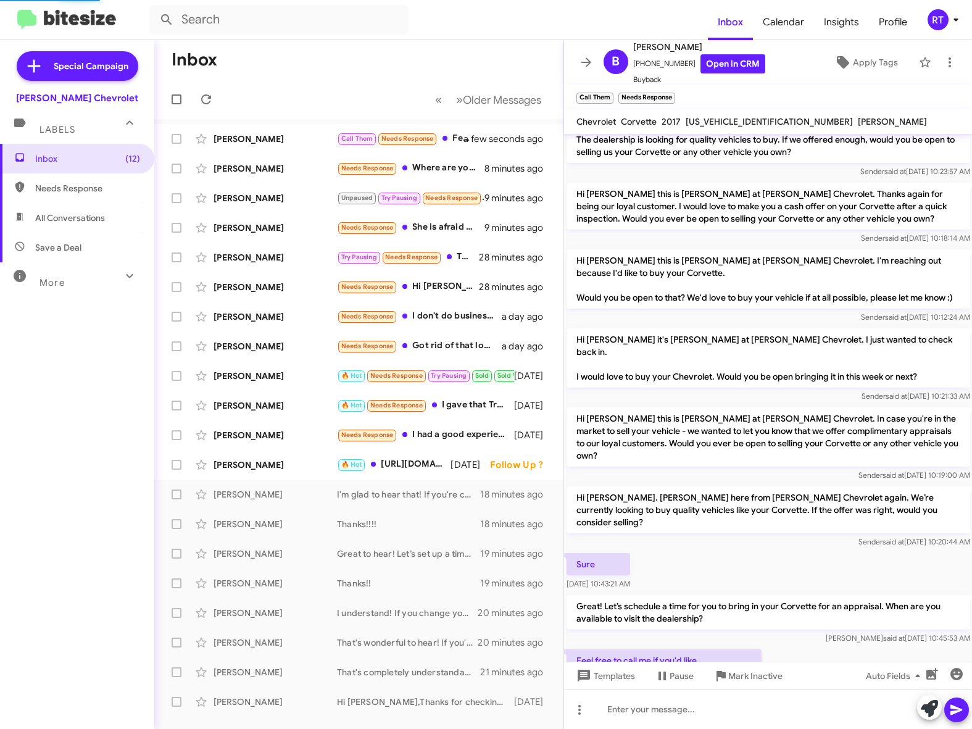
scroll to position [104, 0]
